Goal: Task Accomplishment & Management: Use online tool/utility

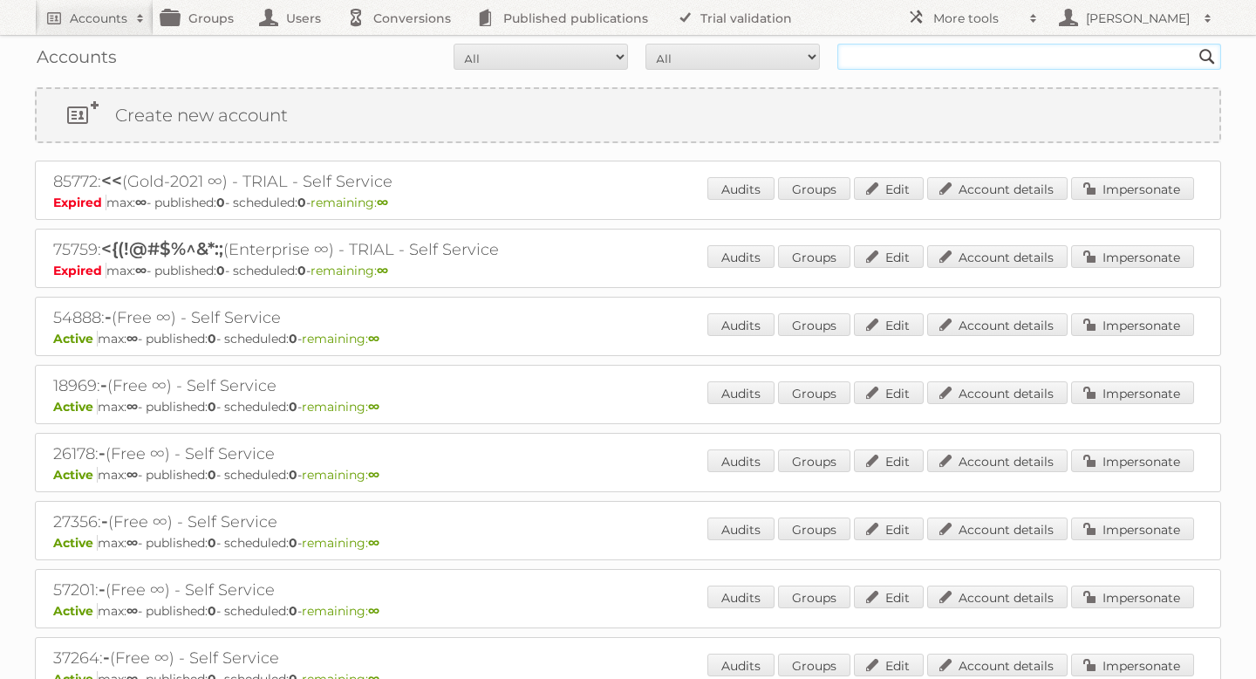
click at [904, 53] on input "text" at bounding box center [1029, 57] width 384 height 26
type input "[PERSON_NAME]"
click at [1194, 44] on input "Search" at bounding box center [1207, 57] width 26 height 26
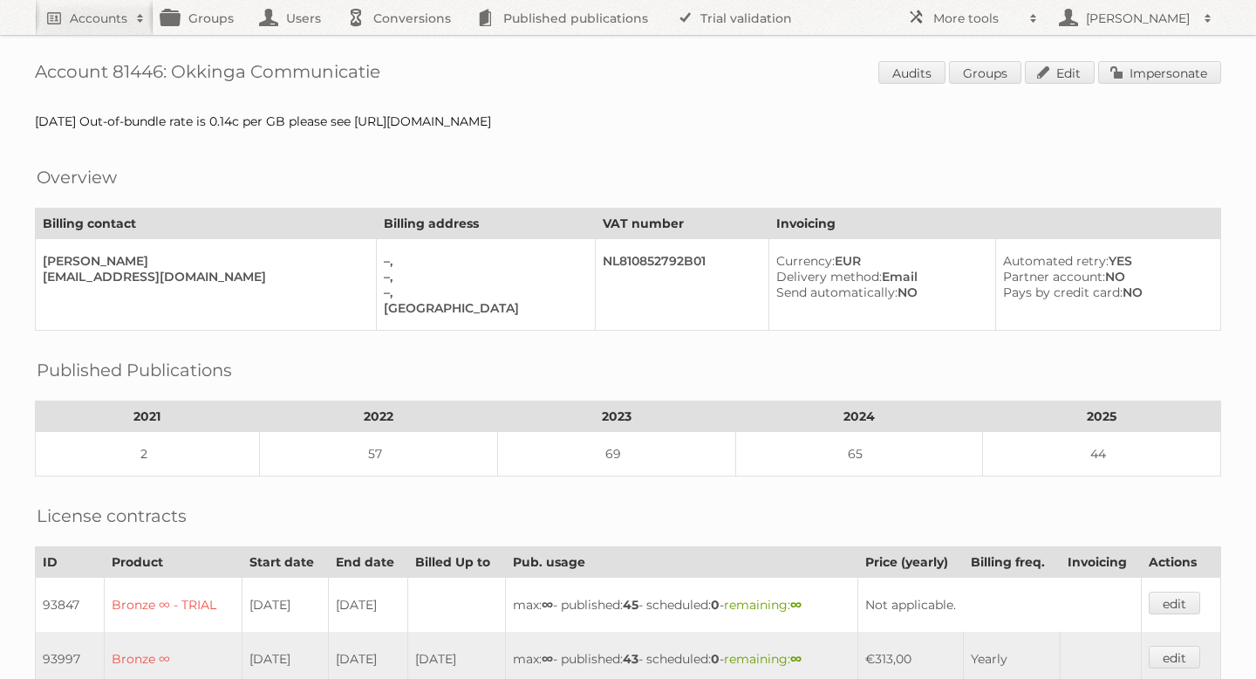
click at [1124, 78] on link "Impersonate" at bounding box center [1159, 72] width 123 height 23
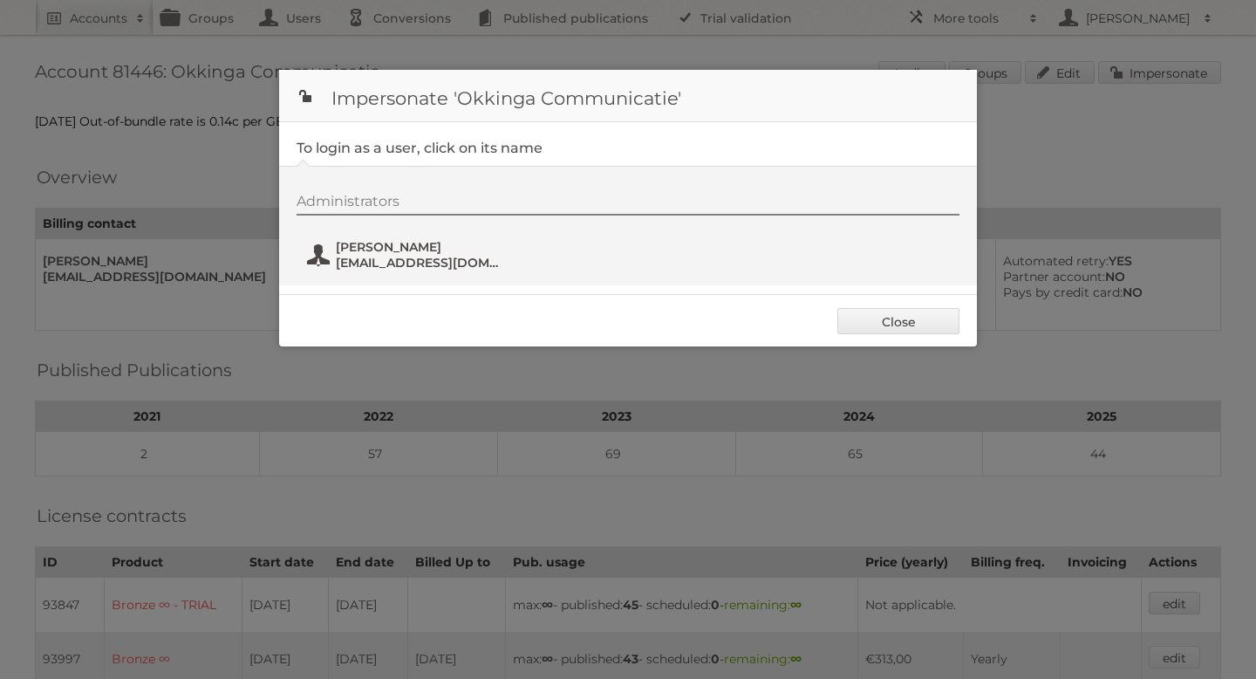
click at [434, 256] on span "administratie@okkinga.nl" at bounding box center [420, 263] width 169 height 16
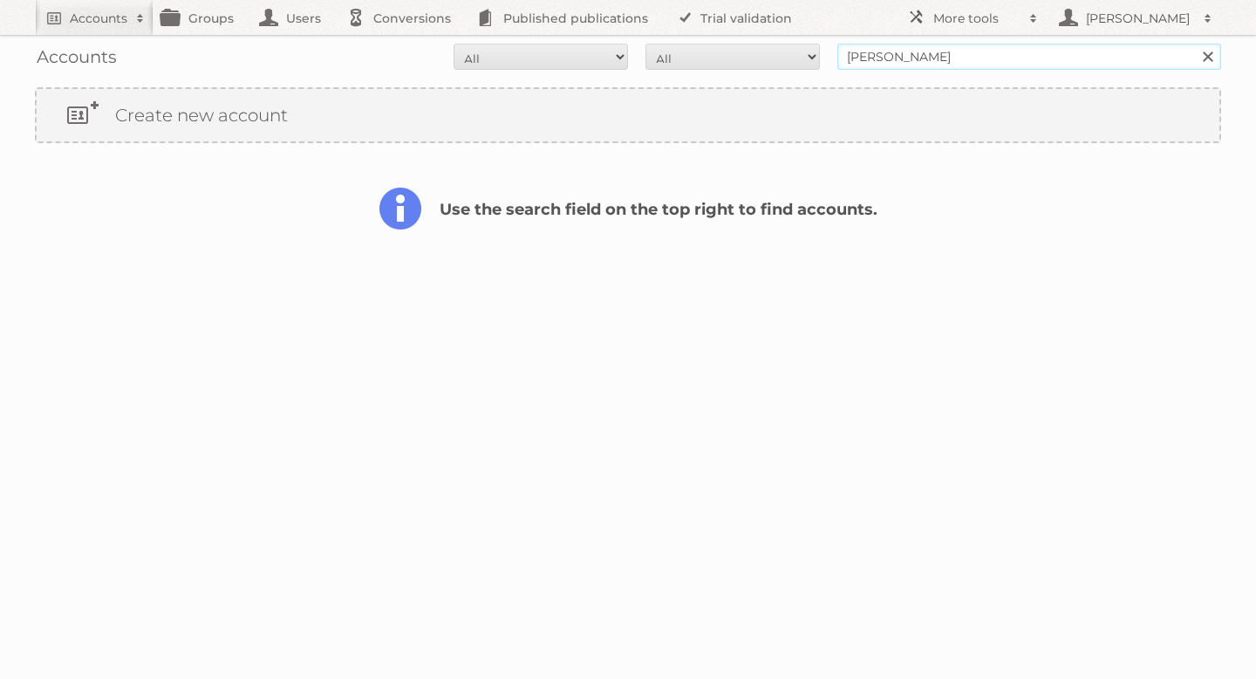
click at [867, 69] on input "[PERSON_NAME]" at bounding box center [1029, 57] width 384 height 26
type input "vomar"
click at [1194, 44] on input "Search" at bounding box center [1207, 57] width 26 height 26
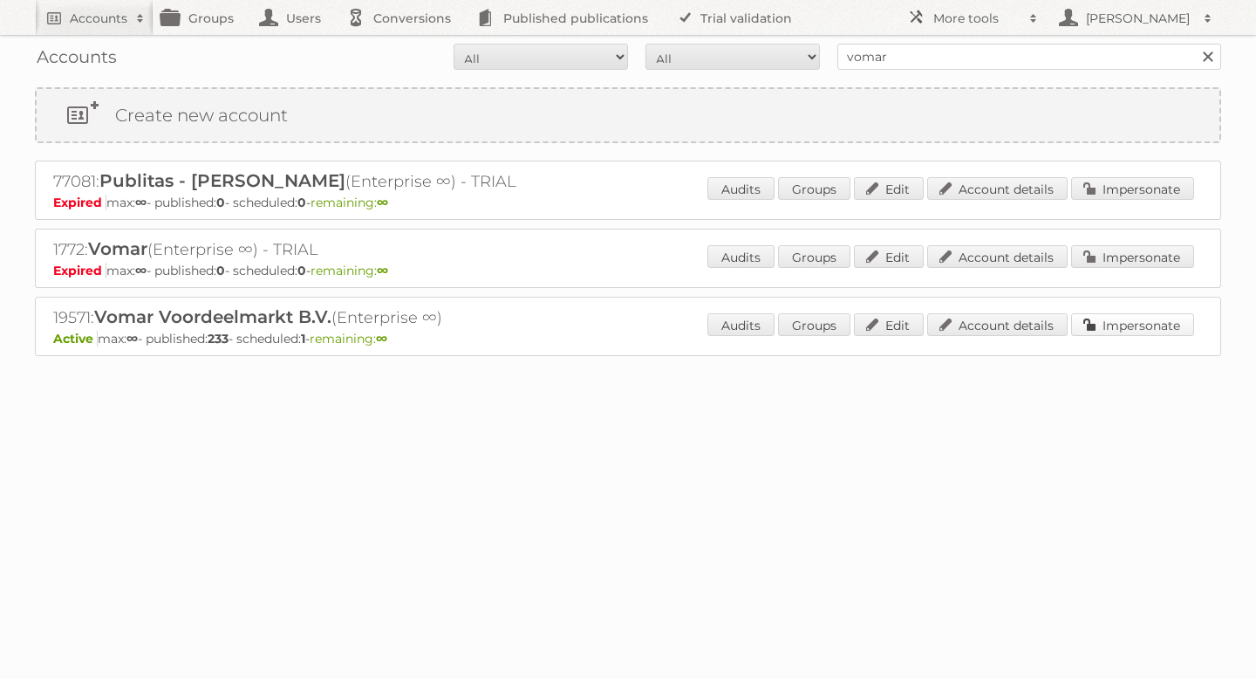
click at [1125, 319] on link "Impersonate" at bounding box center [1132, 324] width 123 height 23
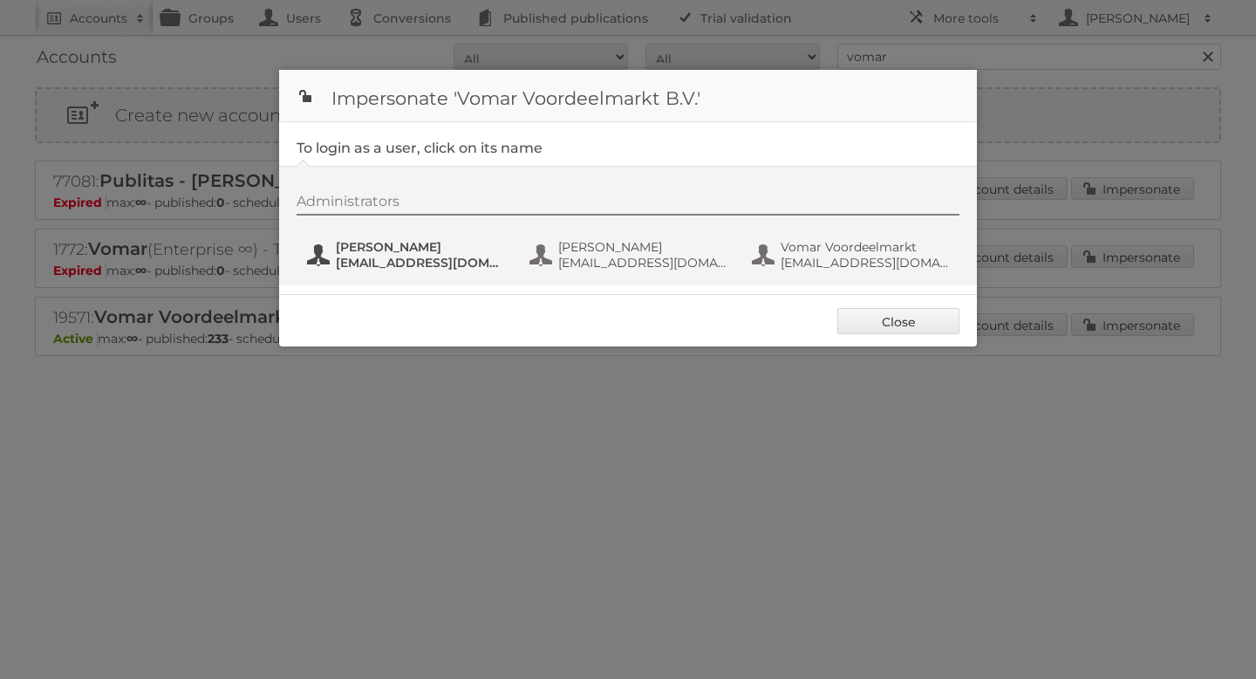
click at [377, 258] on span "[EMAIL_ADDRESS][DOMAIN_NAME]" at bounding box center [420, 263] width 169 height 16
